Goal: Check status: Check status

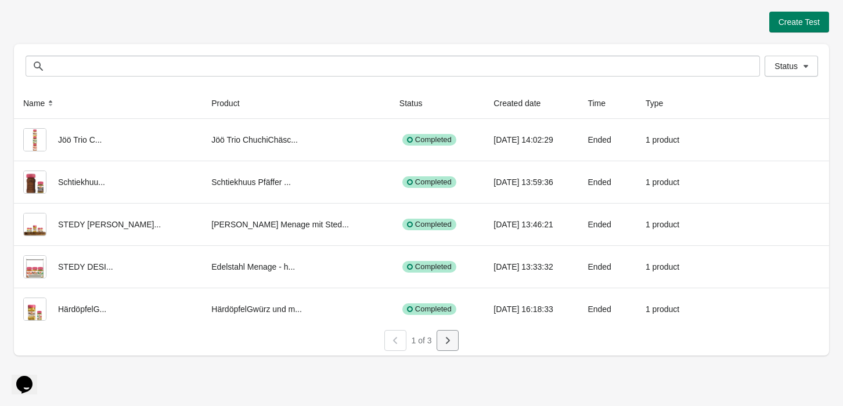
click at [448, 343] on icon "button" at bounding box center [448, 341] width 12 height 12
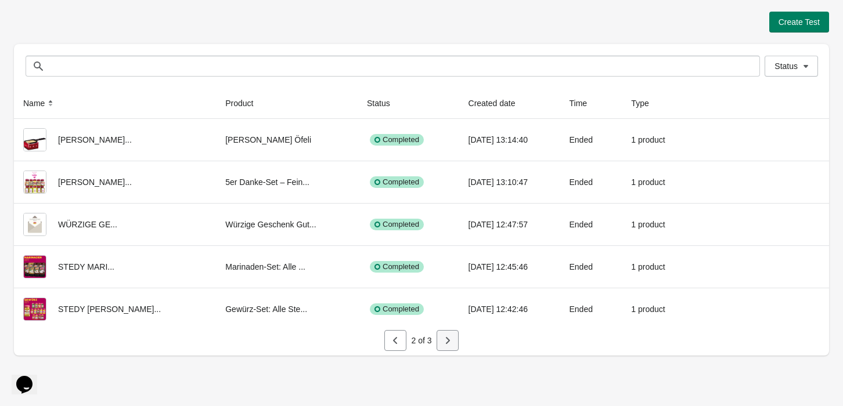
click at [448, 343] on icon "button" at bounding box center [448, 341] width 12 height 12
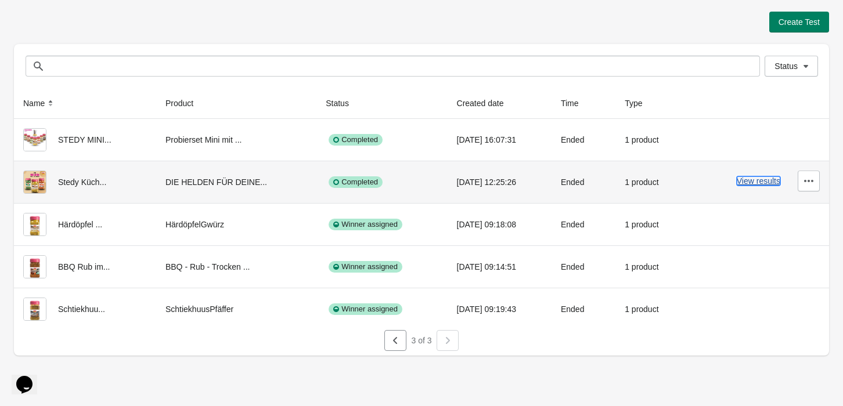
drag, startPoint x: 745, startPoint y: 182, endPoint x: 769, endPoint y: 183, distance: 23.8
click at [769, 183] on button "View results" at bounding box center [759, 180] width 44 height 9
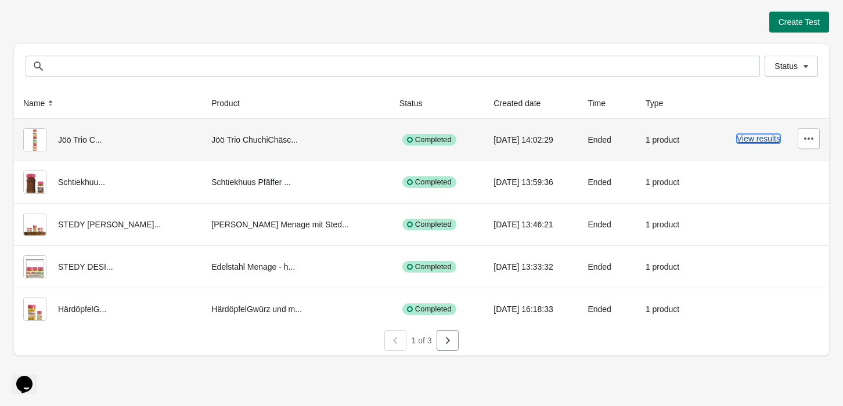
click at [739, 139] on button "View results" at bounding box center [759, 138] width 44 height 9
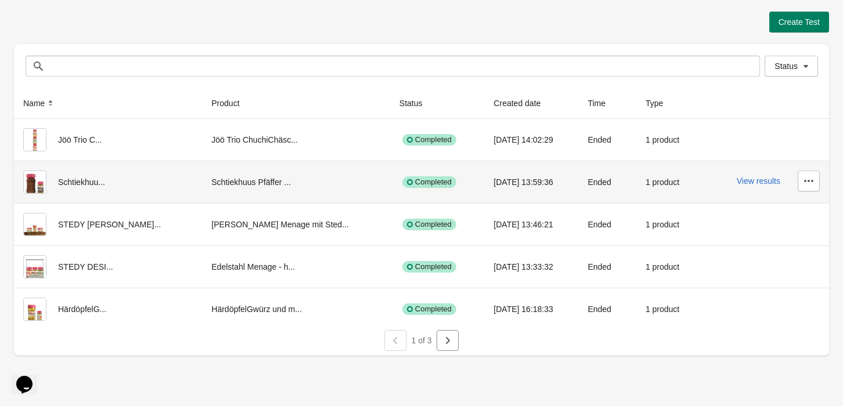
click at [760, 174] on div "View results" at bounding box center [764, 181] width 111 height 21
click at [762, 179] on button "View results" at bounding box center [759, 180] width 44 height 9
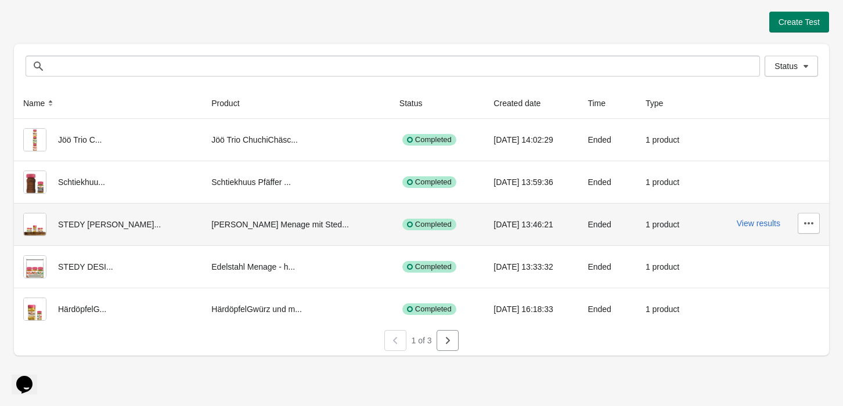
click at [762, 233] on div "View results" at bounding box center [764, 223] width 111 height 21
click at [762, 226] on button "View results" at bounding box center [759, 223] width 44 height 9
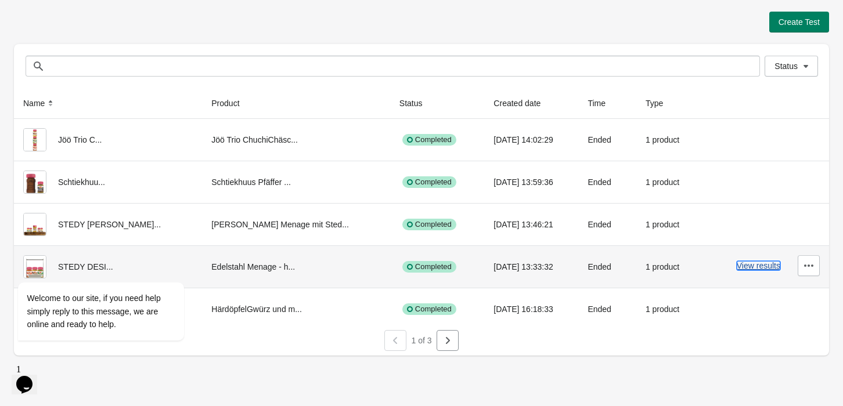
click at [758, 266] on button "View results" at bounding box center [759, 265] width 44 height 9
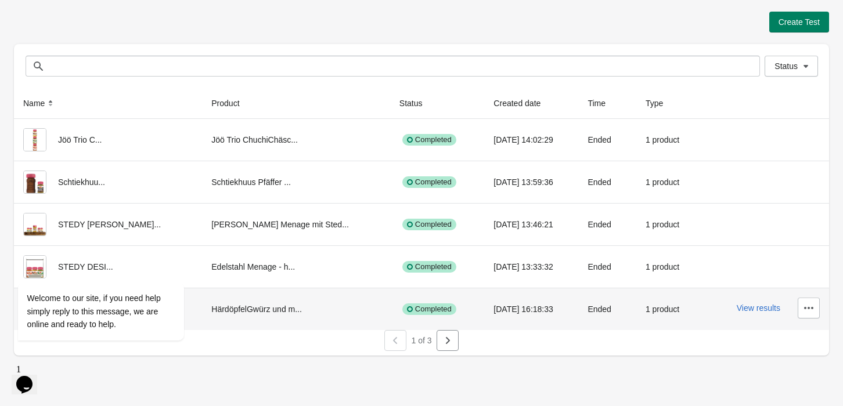
click at [774, 313] on div "View results" at bounding box center [764, 308] width 111 height 21
click at [766, 306] on button "View results" at bounding box center [759, 308] width 44 height 9
